Goal: Information Seeking & Learning: Learn about a topic

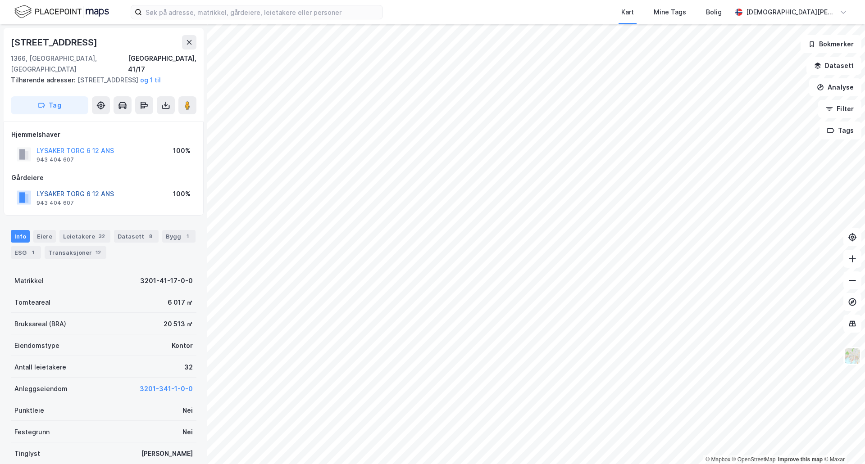
click at [0, 0] on button "LYSAKER TORG 6 12 ANS" at bounding box center [0, 0] width 0 height 0
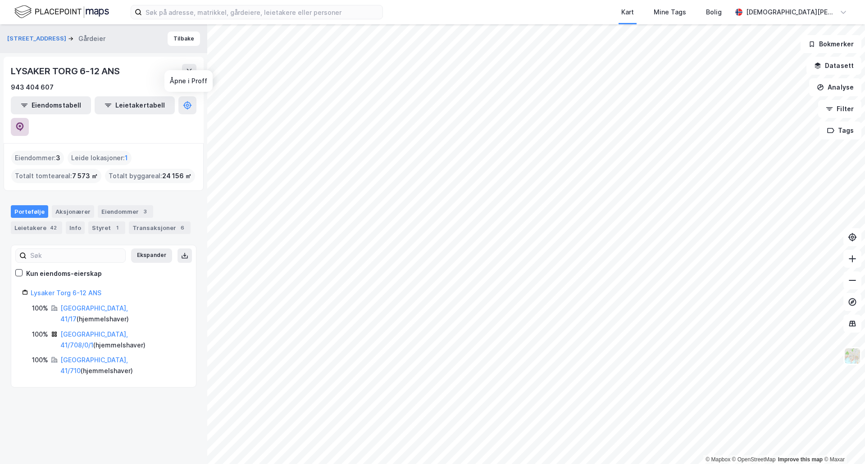
click at [24, 122] on icon at bounding box center [19, 126] width 9 height 9
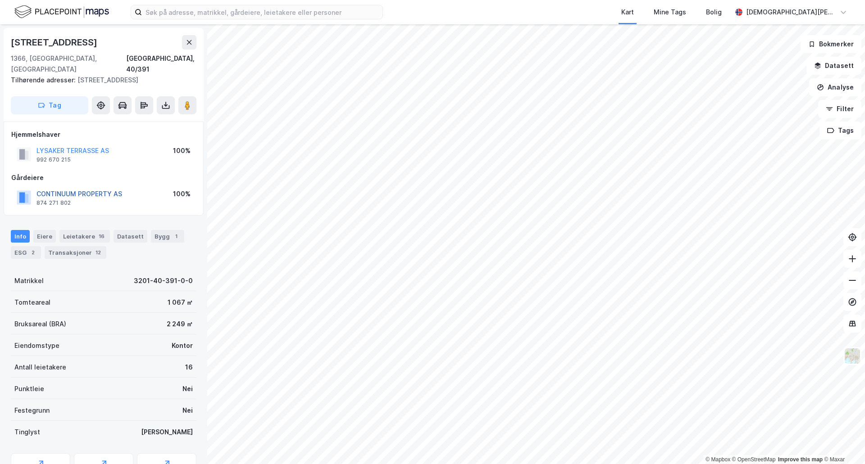
click at [0, 0] on button "CONTINUUM PROPERTY AS" at bounding box center [0, 0] width 0 height 0
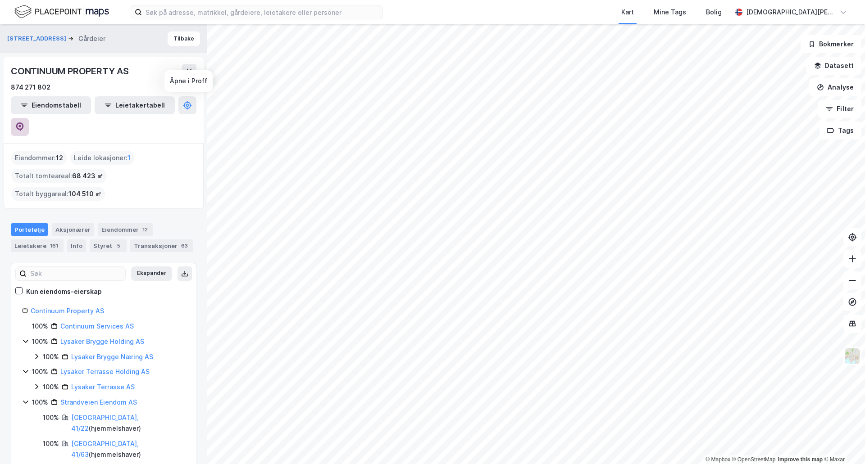
click at [24, 122] on icon at bounding box center [20, 126] width 8 height 9
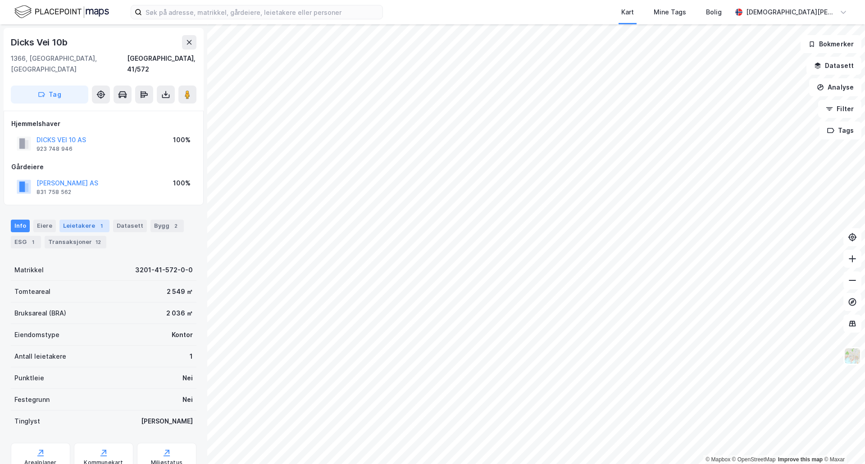
click at [75, 220] on div "Leietakere 1" at bounding box center [84, 226] width 50 height 13
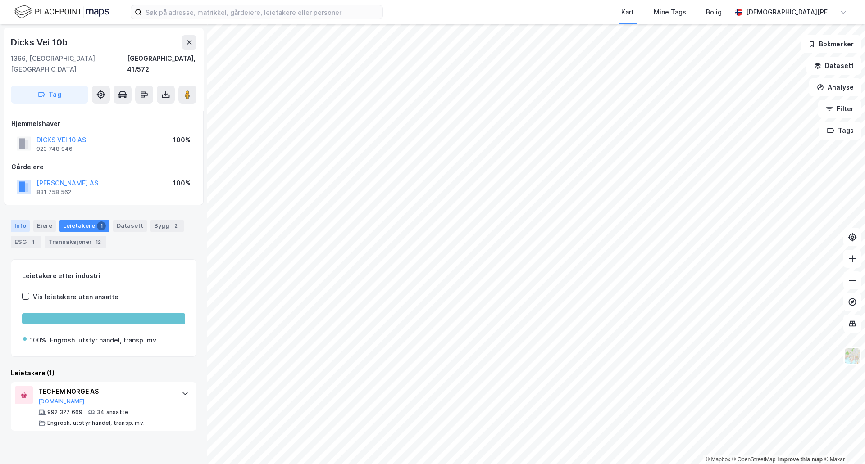
click at [19, 220] on div "Info" at bounding box center [20, 226] width 19 height 13
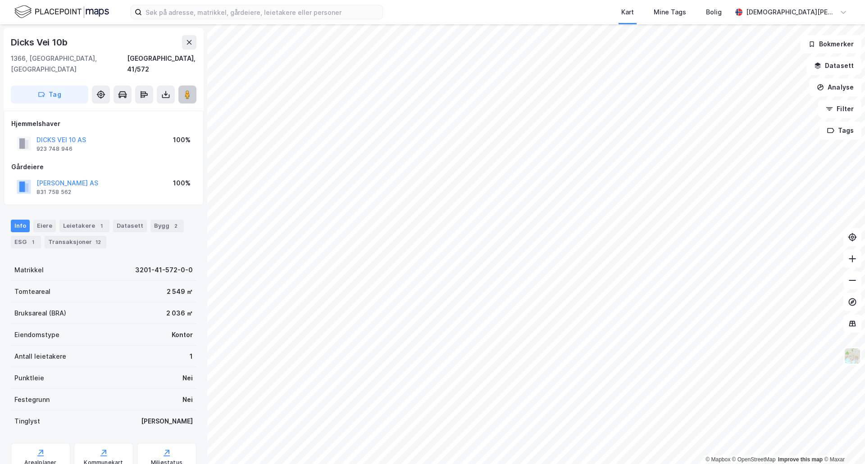
click at [188, 90] on image at bounding box center [187, 94] width 5 height 9
click at [68, 220] on div "Leietakere 4" at bounding box center [84, 226] width 50 height 13
